Goal: Task Accomplishment & Management: Manage account settings

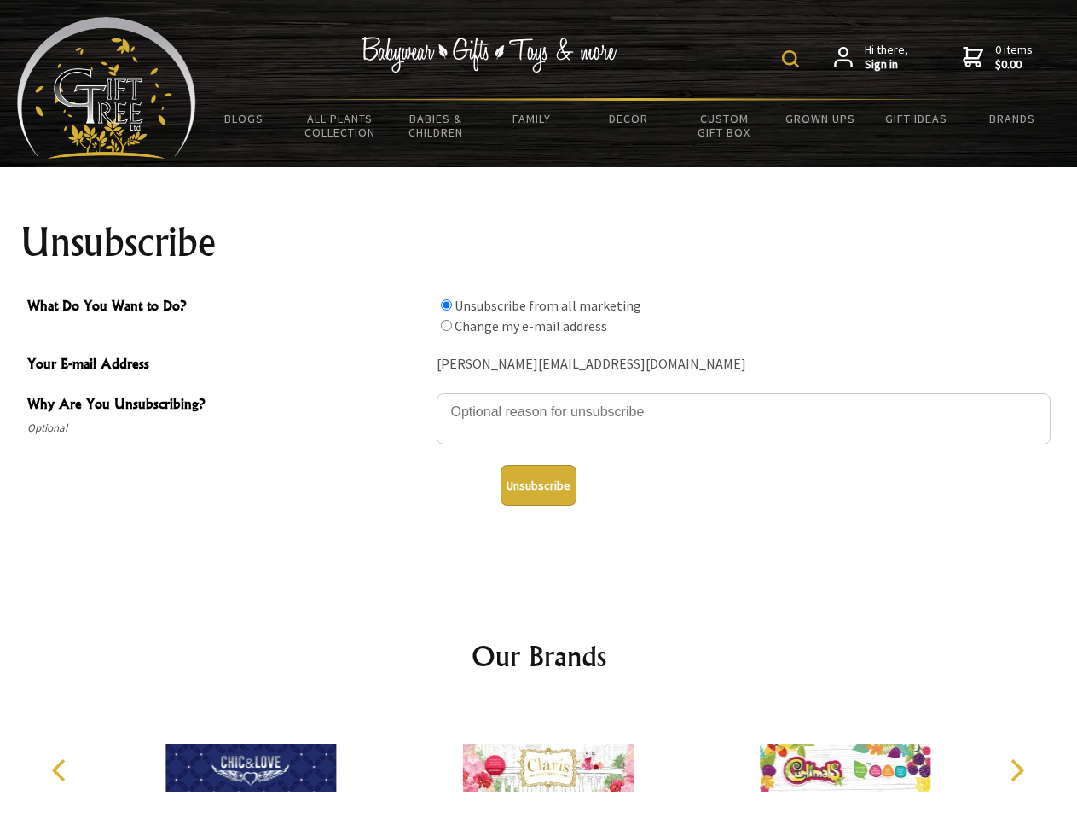
click at [793, 59] on img at bounding box center [790, 58] width 17 height 17
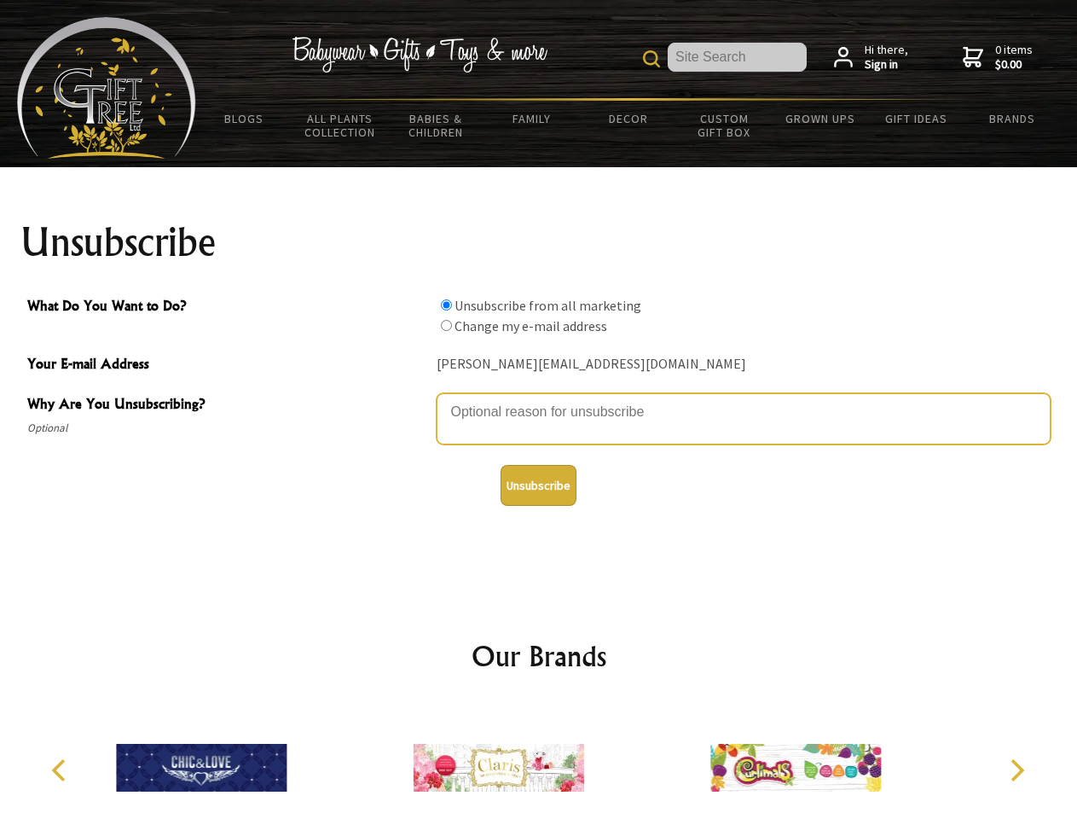
click at [539, 399] on textarea "Why Are You Unsubscribing?" at bounding box center [744, 418] width 614 height 51
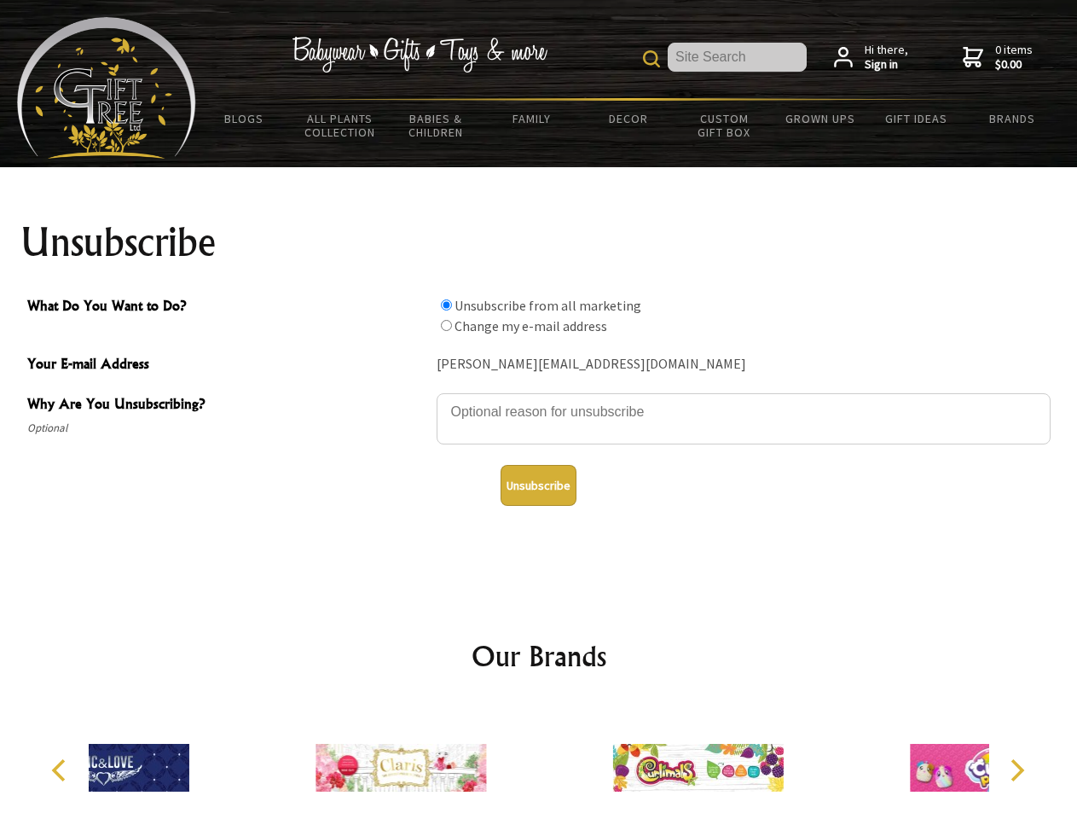
click at [446, 304] on input "What Do You Want to Do?" at bounding box center [446, 304] width 11 height 11
click at [446, 325] on input "What Do You Want to Do?" at bounding box center [446, 325] width 11 height 11
click at [538, 485] on button "Unsubscribe" at bounding box center [539, 485] width 76 height 41
click at [61, 770] on icon "Previous" at bounding box center [60, 770] width 22 height 22
click at [1017, 770] on icon "Next" at bounding box center [1016, 770] width 22 height 22
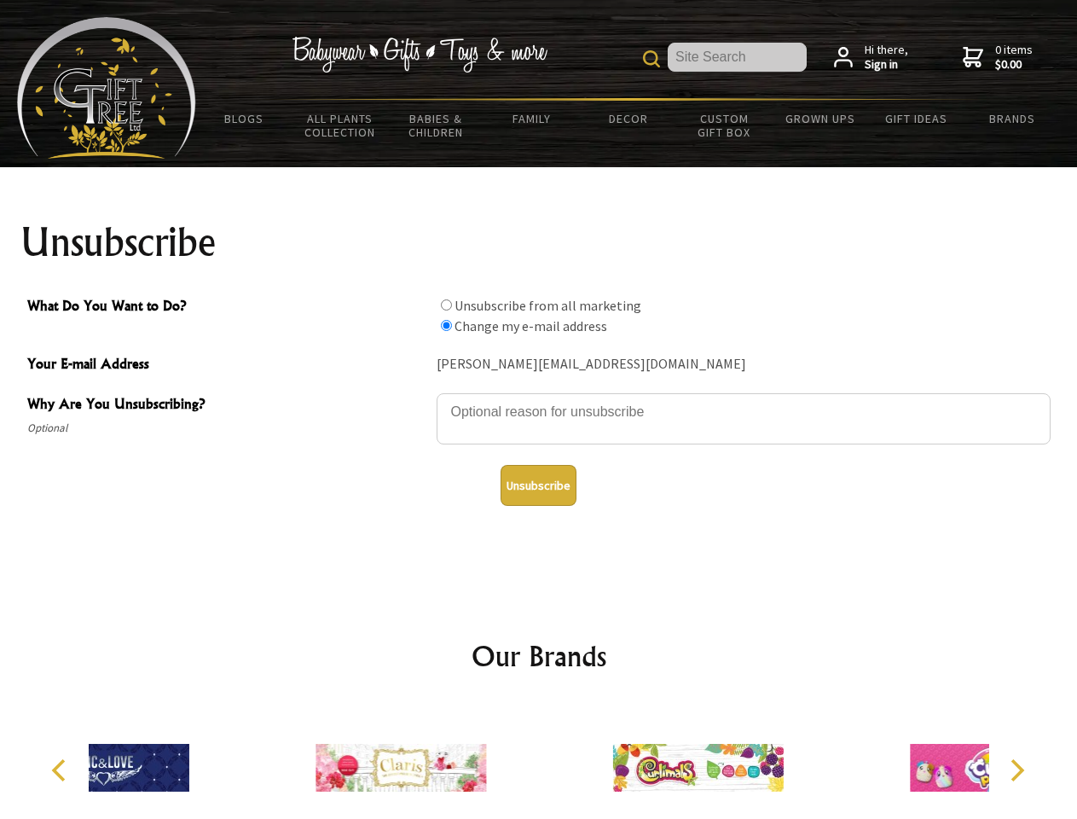
radio input "true"
